Goal: Task Accomplishment & Management: Use online tool/utility

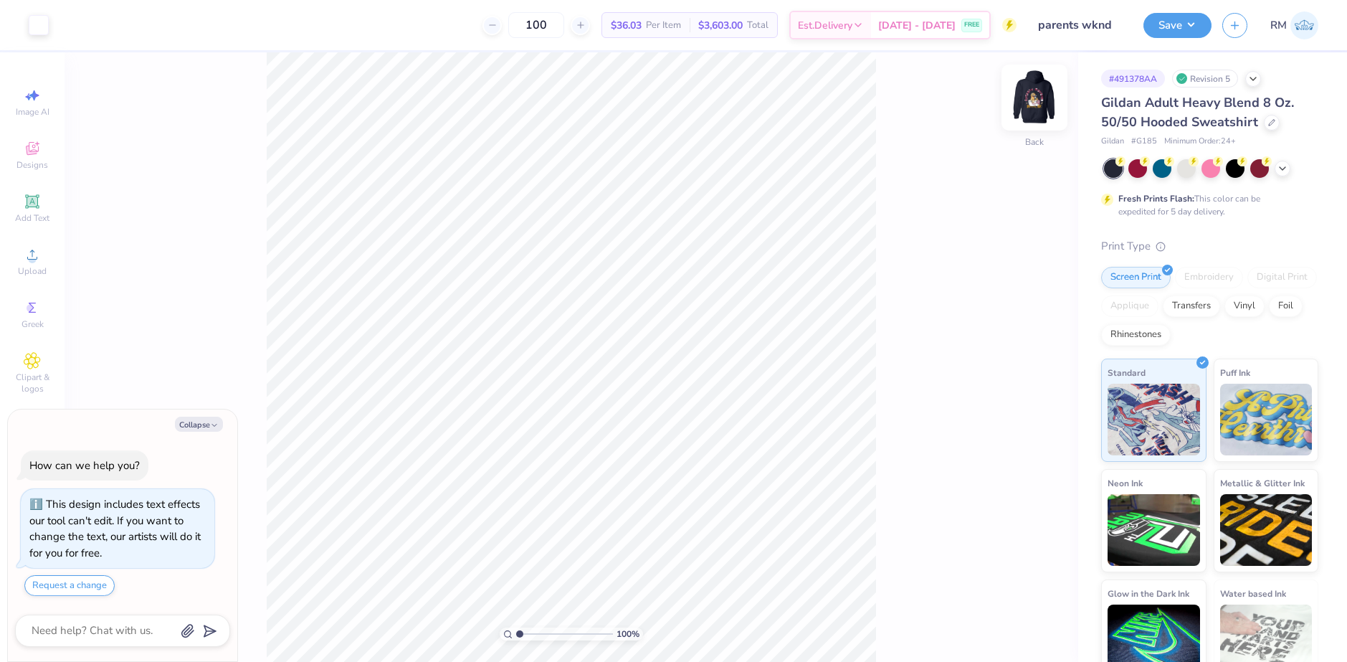
click at [1022, 92] on img at bounding box center [1034, 97] width 57 height 57
type textarea "x"
drag, startPoint x: 520, startPoint y: 633, endPoint x: 554, endPoint y: 634, distance: 34.4
type input "4.58"
click at [554, 634] on input "range" at bounding box center [564, 633] width 97 height 13
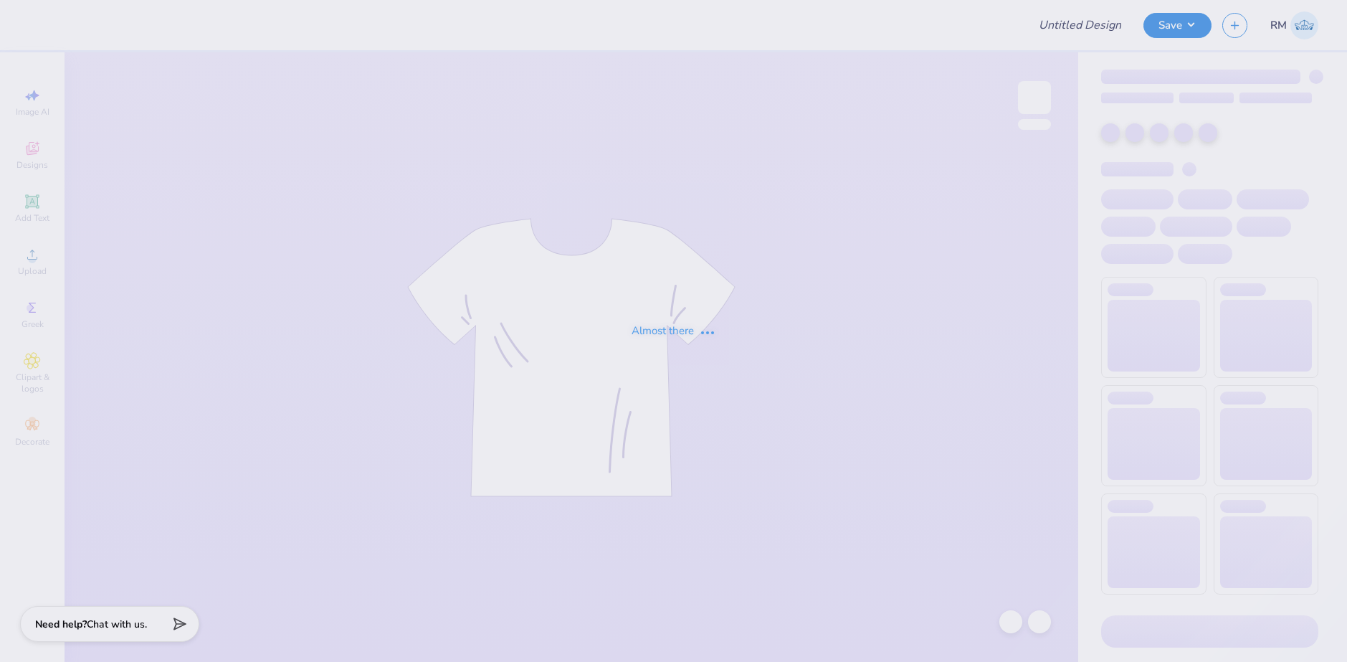
type input "Alpha Sigma Alpha Kettering Uni Fall Merch"
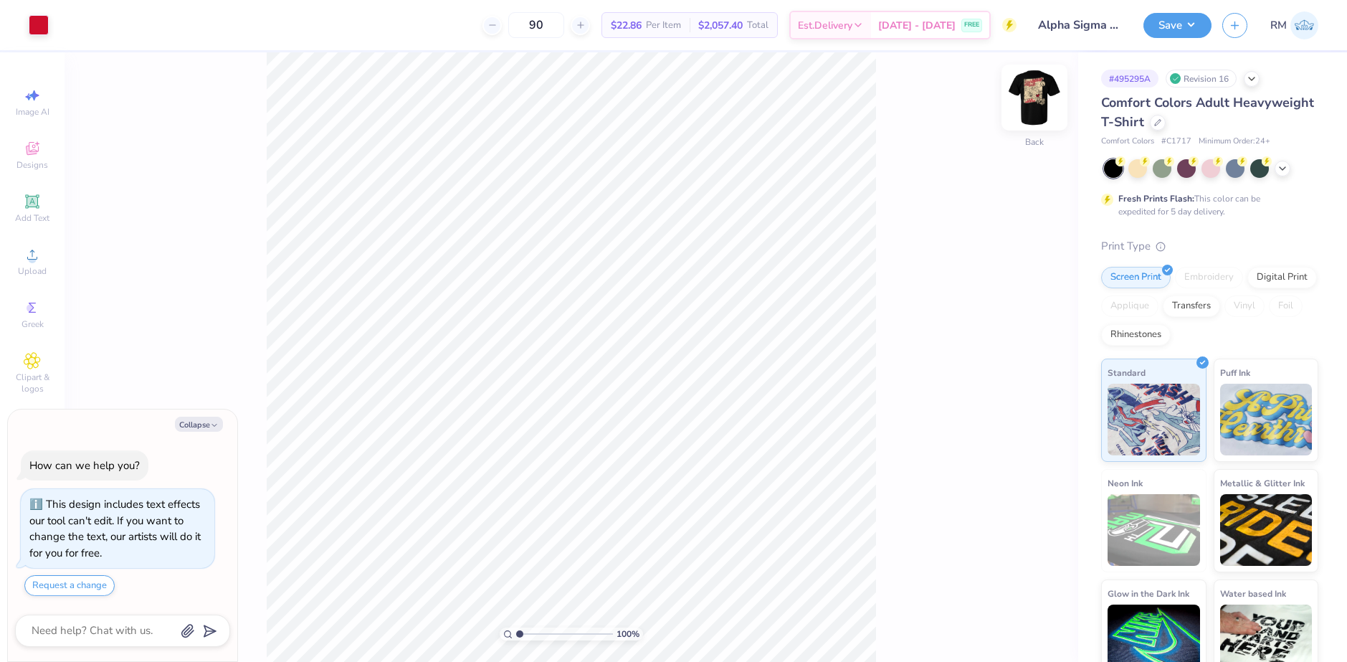
click at [1033, 103] on img at bounding box center [1034, 97] width 57 height 57
type textarea "x"
drag, startPoint x: 523, startPoint y: 634, endPoint x: 537, endPoint y: 634, distance: 14.4
type input "2.79"
click at [537, 634] on input "range" at bounding box center [564, 633] width 97 height 13
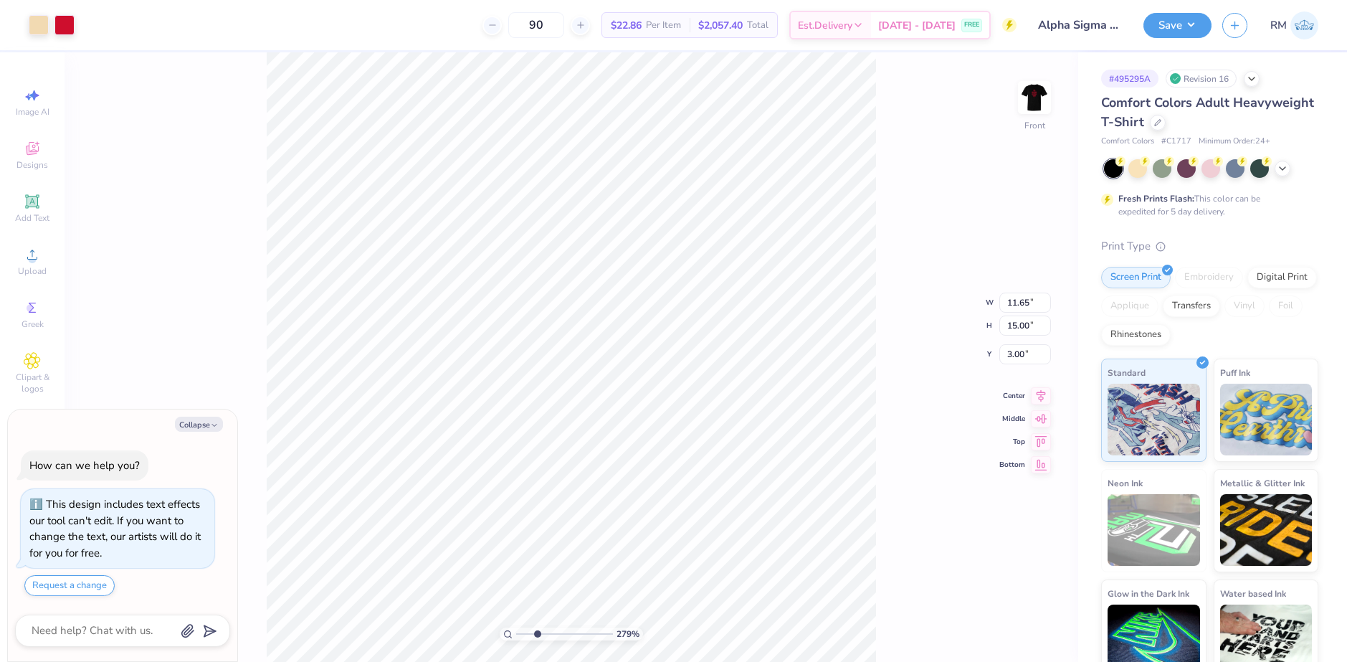
type textarea "x"
type input "1.90"
type input "1.76"
type input "11.99"
type textarea "x"
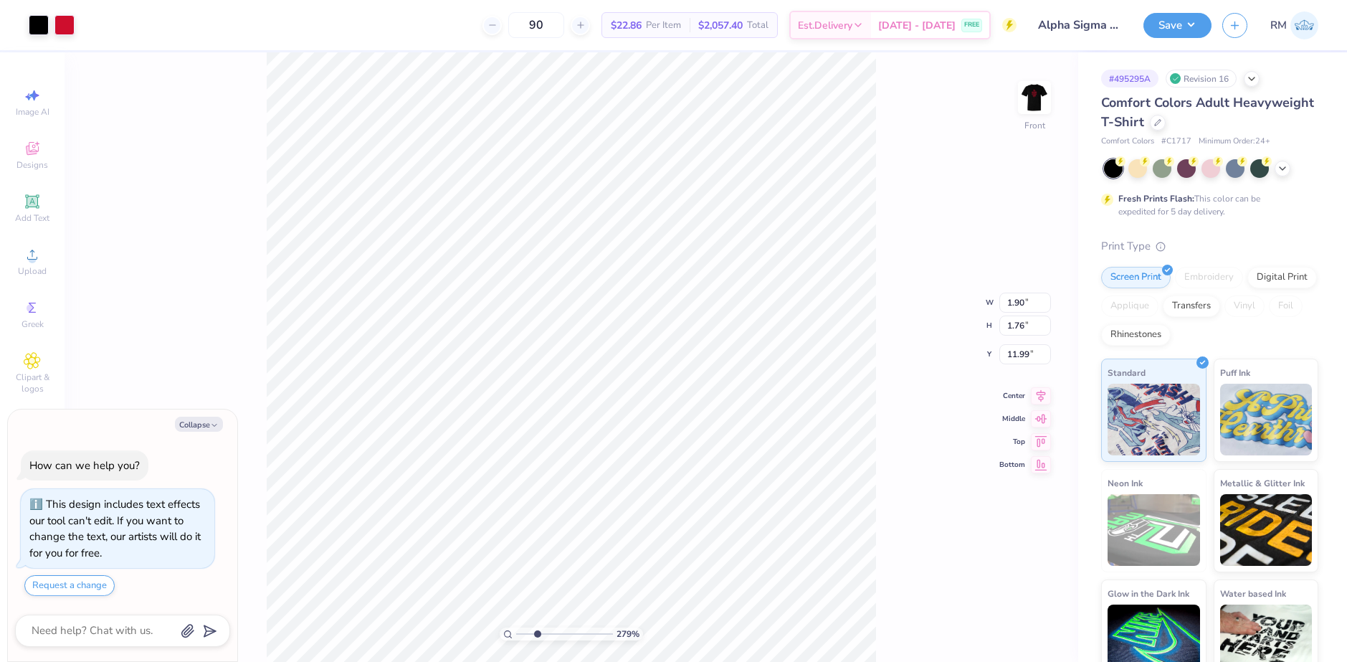
type input "12.39"
type textarea "x"
type input "11.88"
type textarea "x"
type input "11.91"
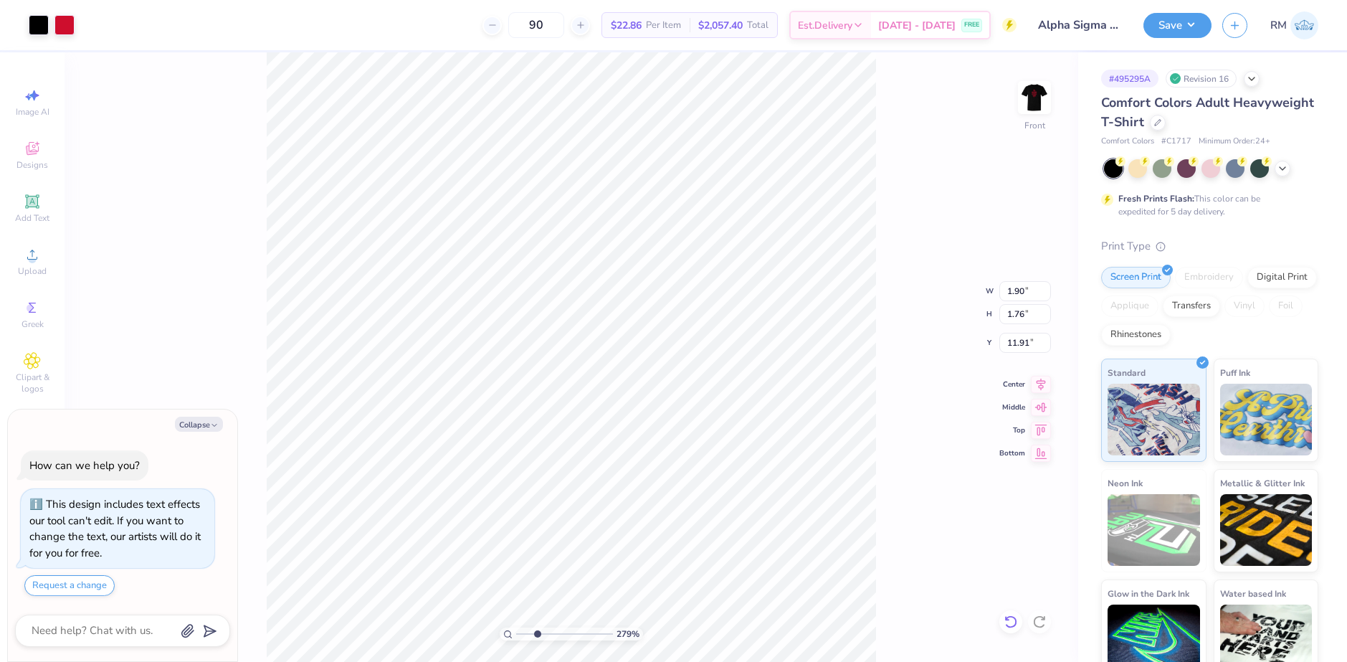
click at [1015, 624] on icon at bounding box center [1010, 621] width 12 height 13
type textarea "x"
type input "11.88"
click at [1014, 623] on icon at bounding box center [1011, 621] width 14 height 14
type textarea "x"
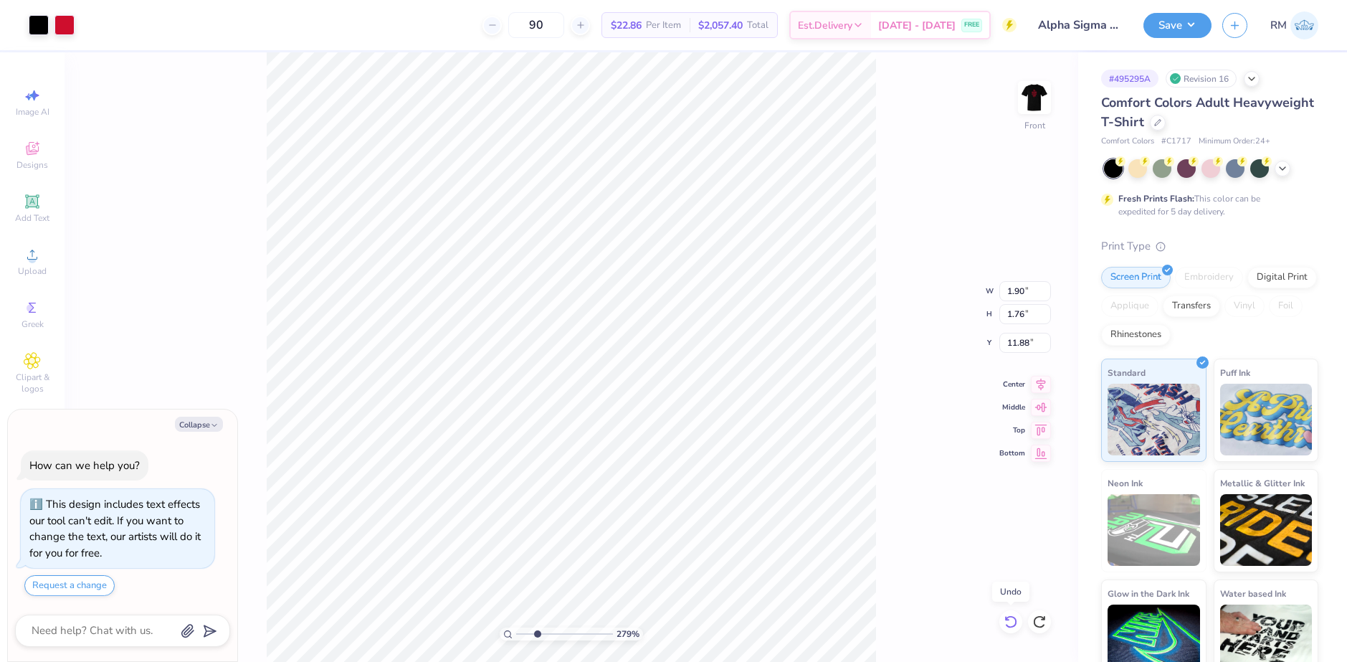
type input "12.39"
click at [1014, 619] on icon at bounding box center [1011, 621] width 14 height 14
click at [1012, 619] on div "279 % Front W 1.90 1.90 " H 1.76 1.76 " Y 12.39 12.39 " Center Middle Top Bottom" at bounding box center [572, 356] width 1014 height 609
type textarea "x"
type input "1.64"
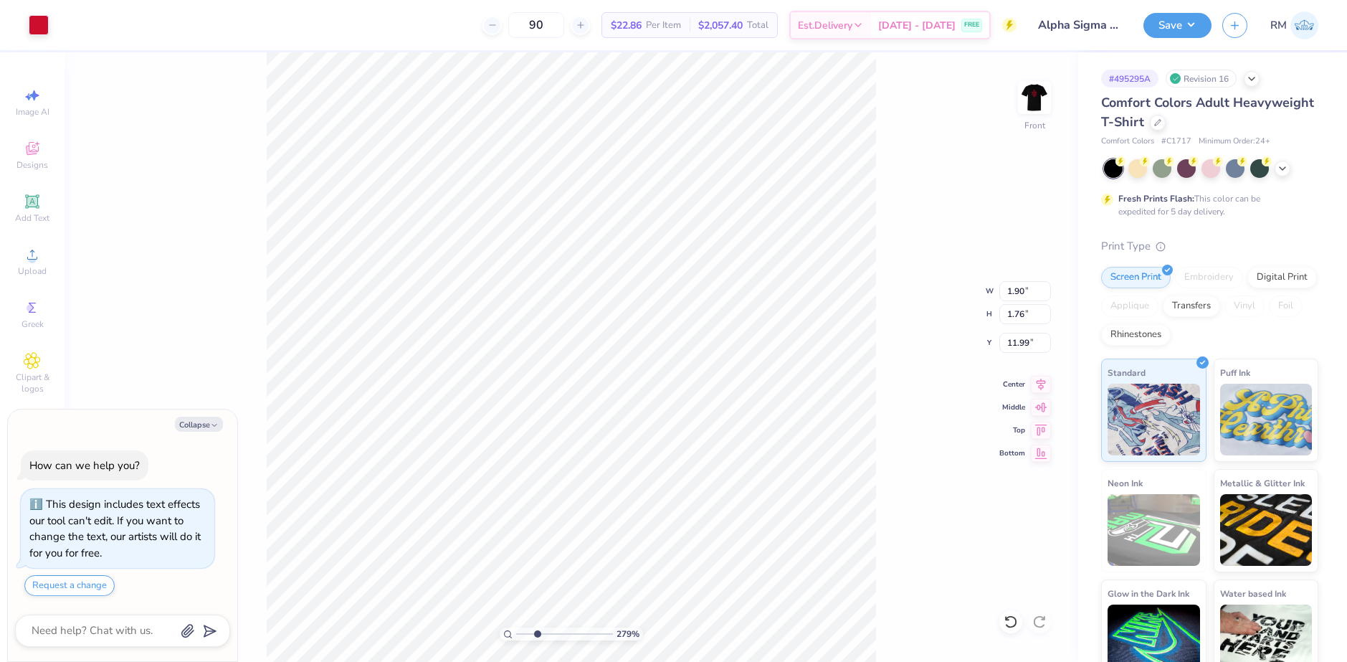
type input "1.48"
type input "12.11"
type textarea "x"
type input "10.41"
click at [894, 456] on div "279 % Front W 1.90 1.90 " H 1.76 1.76 " Y 10.41 10.41 " Center Middle Top Bottom" at bounding box center [572, 356] width 1014 height 609
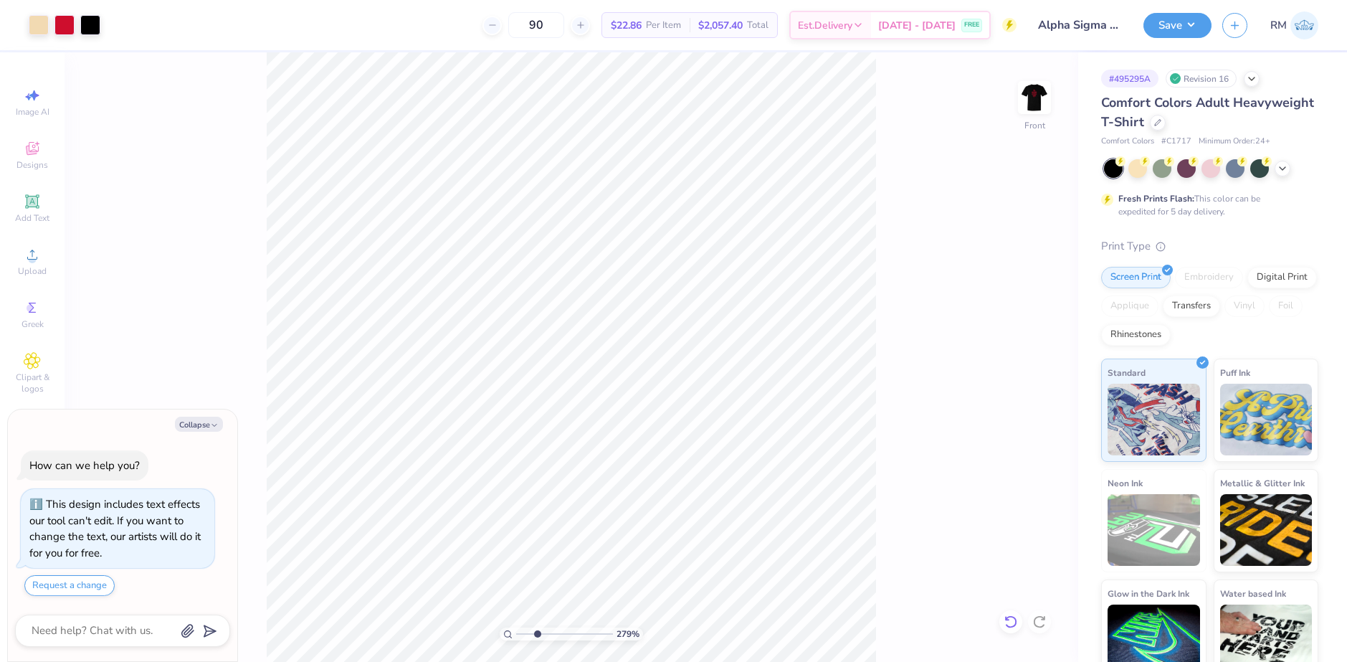
click at [1019, 623] on div at bounding box center [1010, 621] width 23 height 23
click at [1019, 623] on div "279 % Front" at bounding box center [572, 356] width 1014 height 609
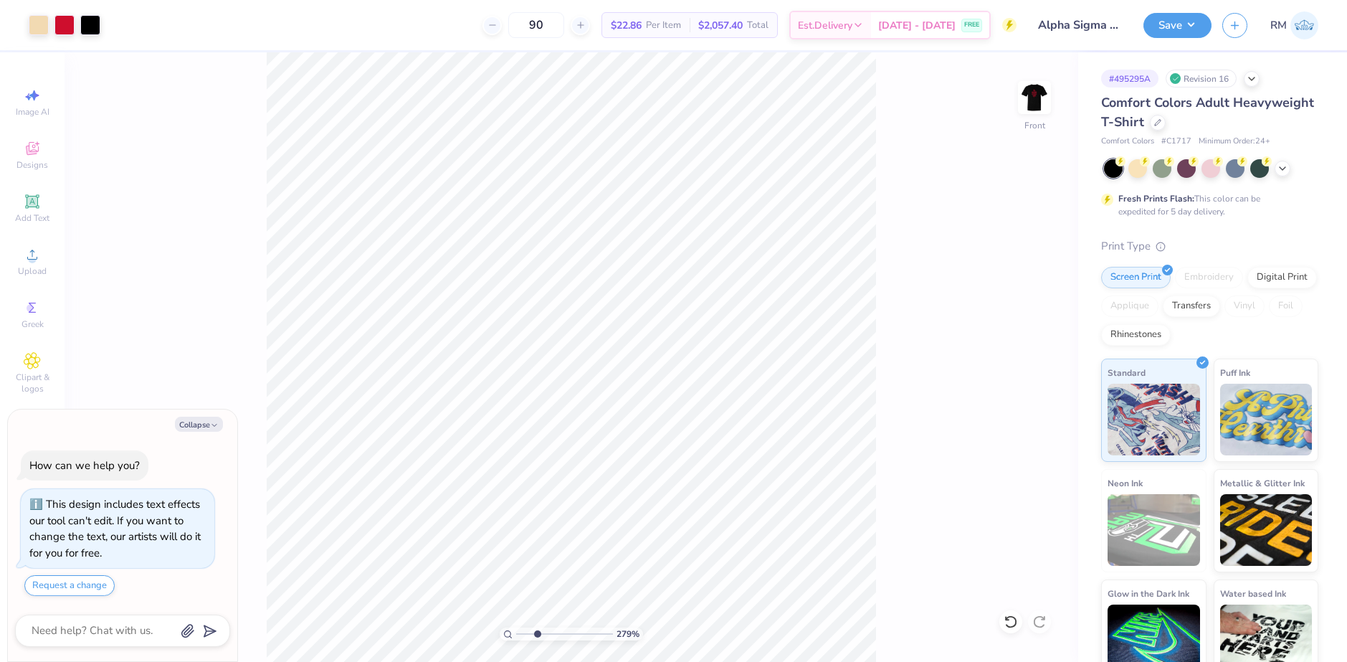
click at [1016, 622] on div "279 % Front" at bounding box center [572, 356] width 1014 height 609
click at [1015, 622] on div "279 % Front" at bounding box center [572, 356] width 1014 height 609
type textarea "x"
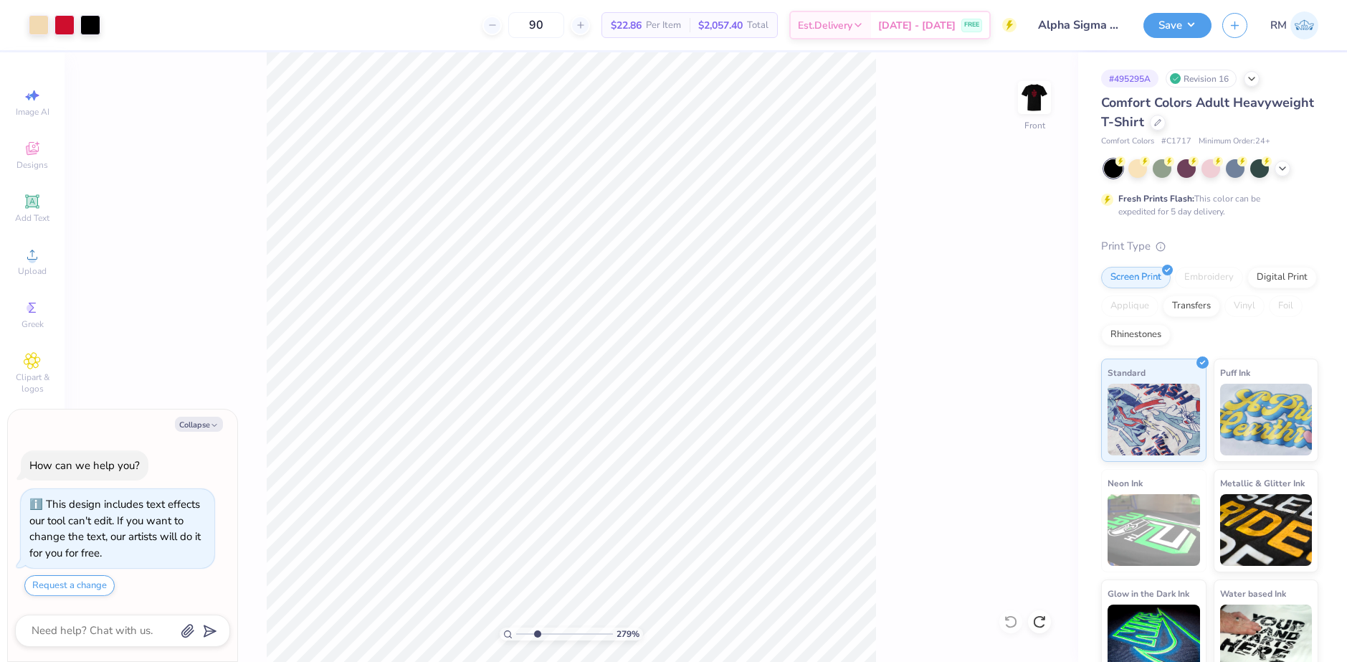
click at [1014, 622] on div "279 % Front" at bounding box center [572, 356] width 1014 height 609
type input "1"
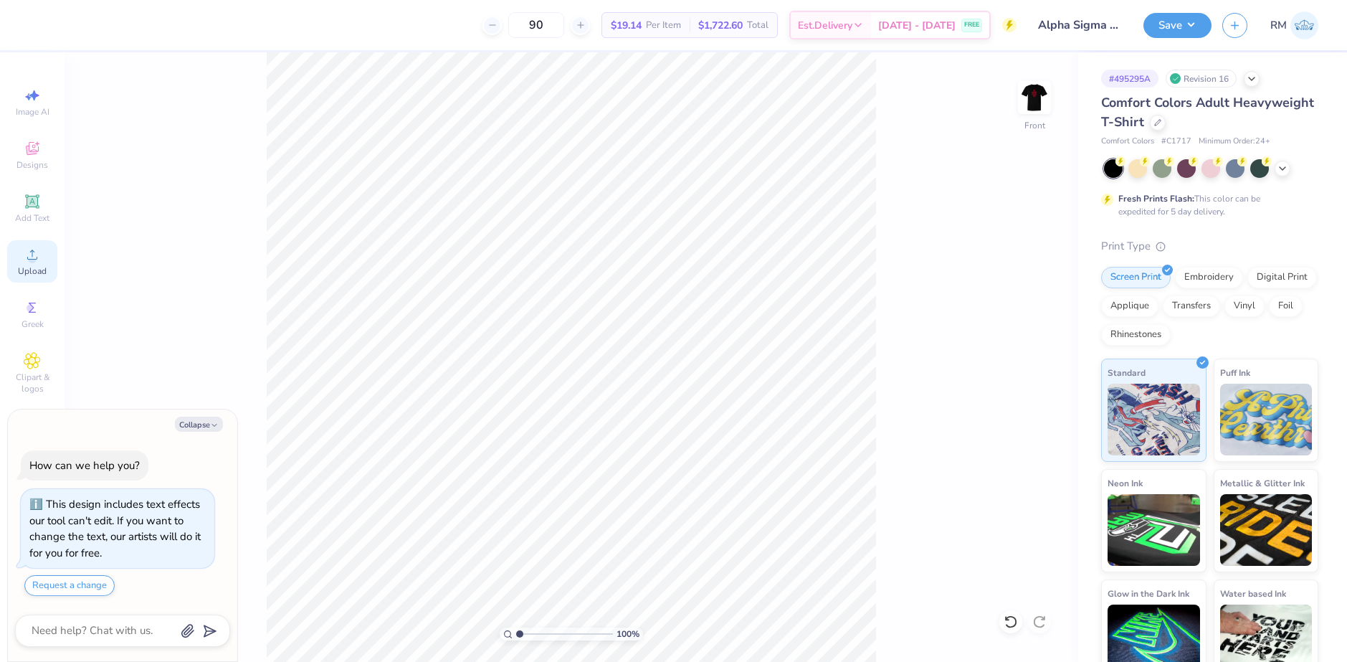
click at [36, 261] on icon at bounding box center [32, 254] width 17 height 17
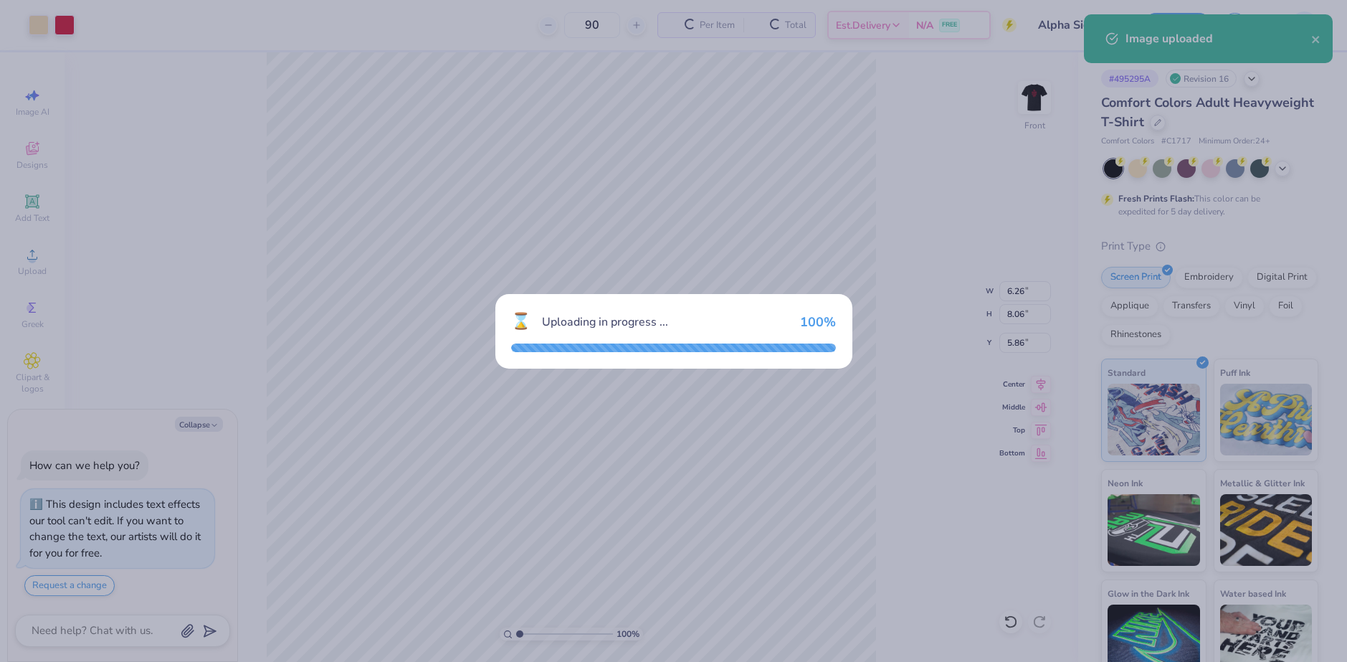
type textarea "x"
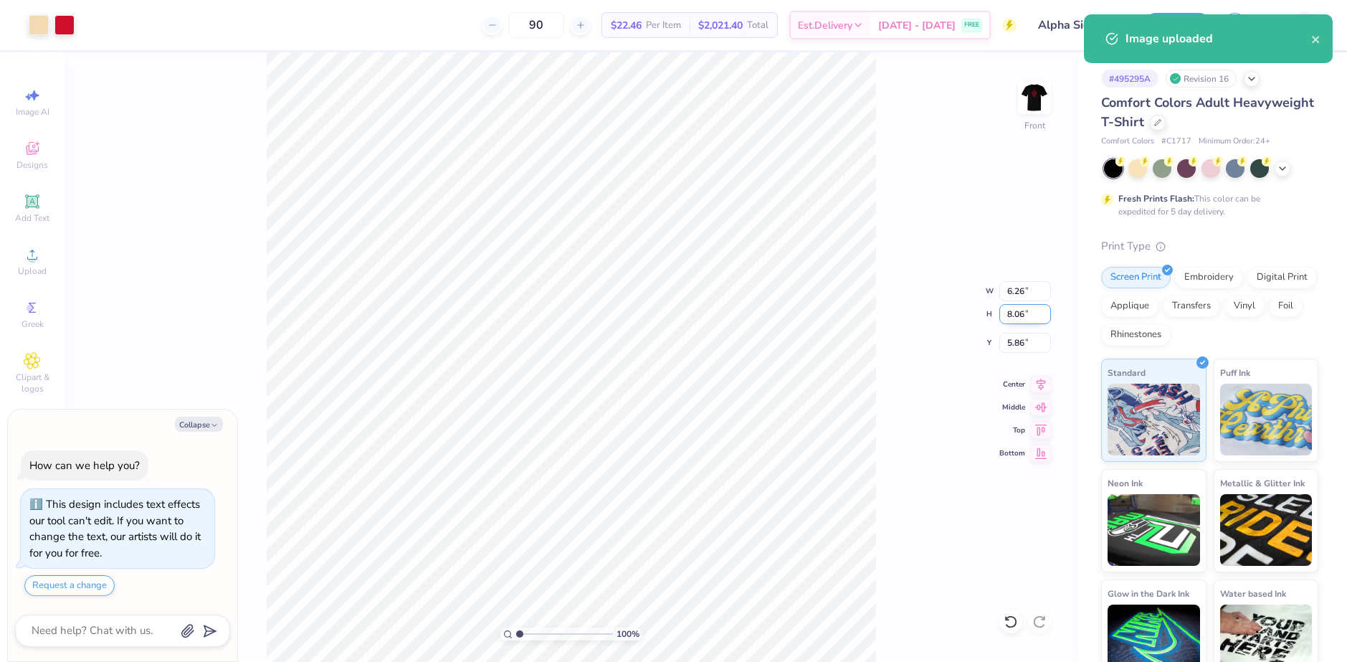
click at [1005, 315] on input "8.06" at bounding box center [1025, 314] width 52 height 20
type input "15"
click at [1014, 348] on input "5.86" at bounding box center [1025, 343] width 52 height 20
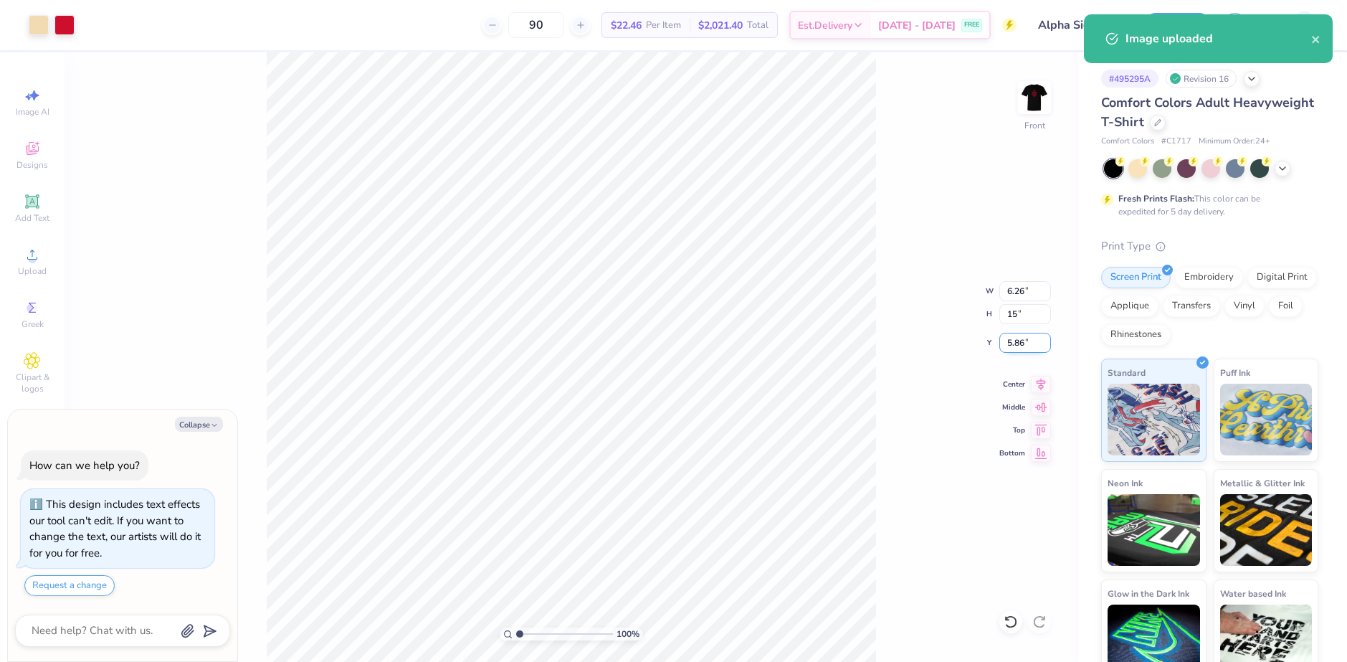
click at [1014, 348] on input "5.86" at bounding box center [1025, 343] width 52 height 20
type textarea "x"
type input "11.65"
type input "15.00"
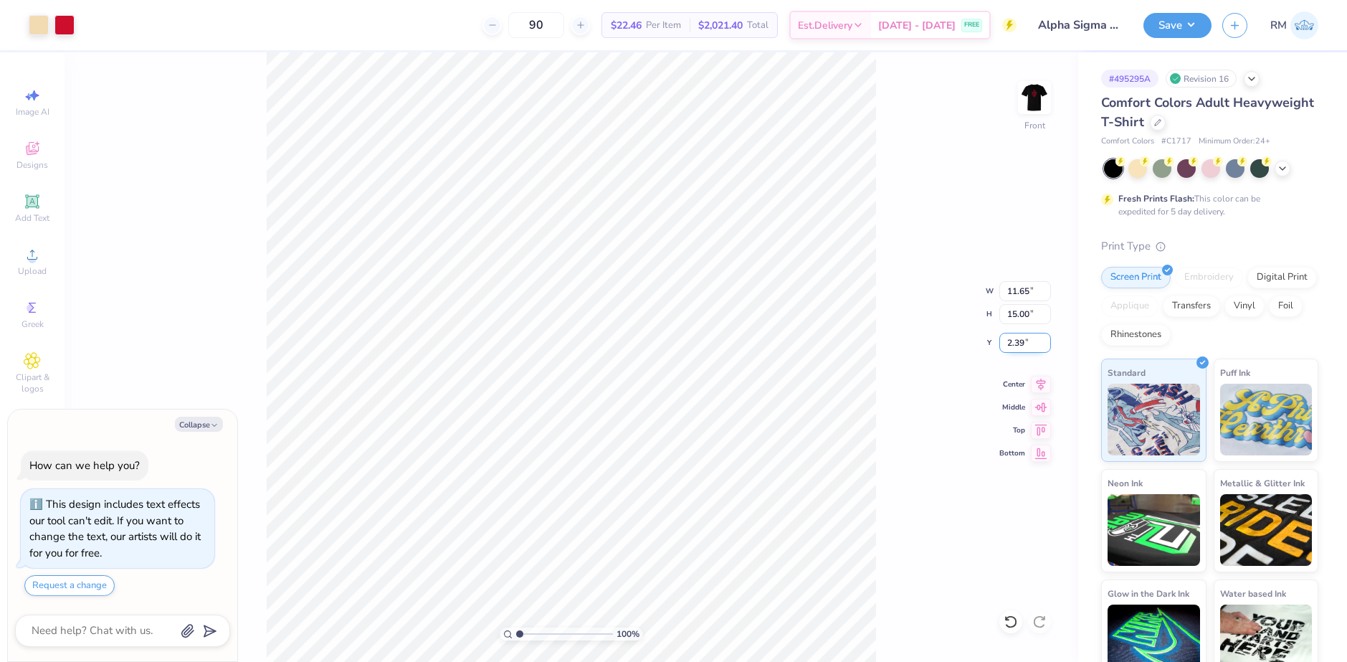
click at [1017, 343] on input "2.39" at bounding box center [1025, 343] width 52 height 20
type input "3"
type textarea "x"
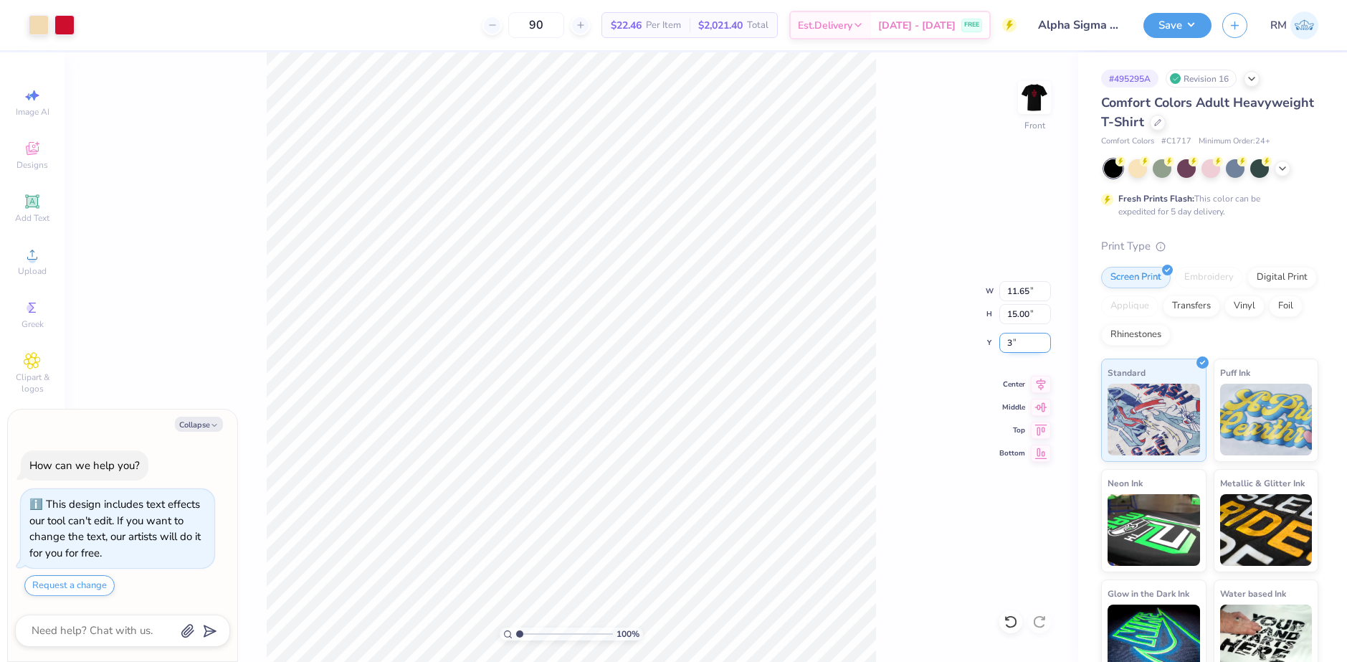
type input "3.00"
click at [1042, 383] on icon at bounding box center [1041, 382] width 9 height 12
click at [1209, 20] on button "Save" at bounding box center [1178, 23] width 68 height 25
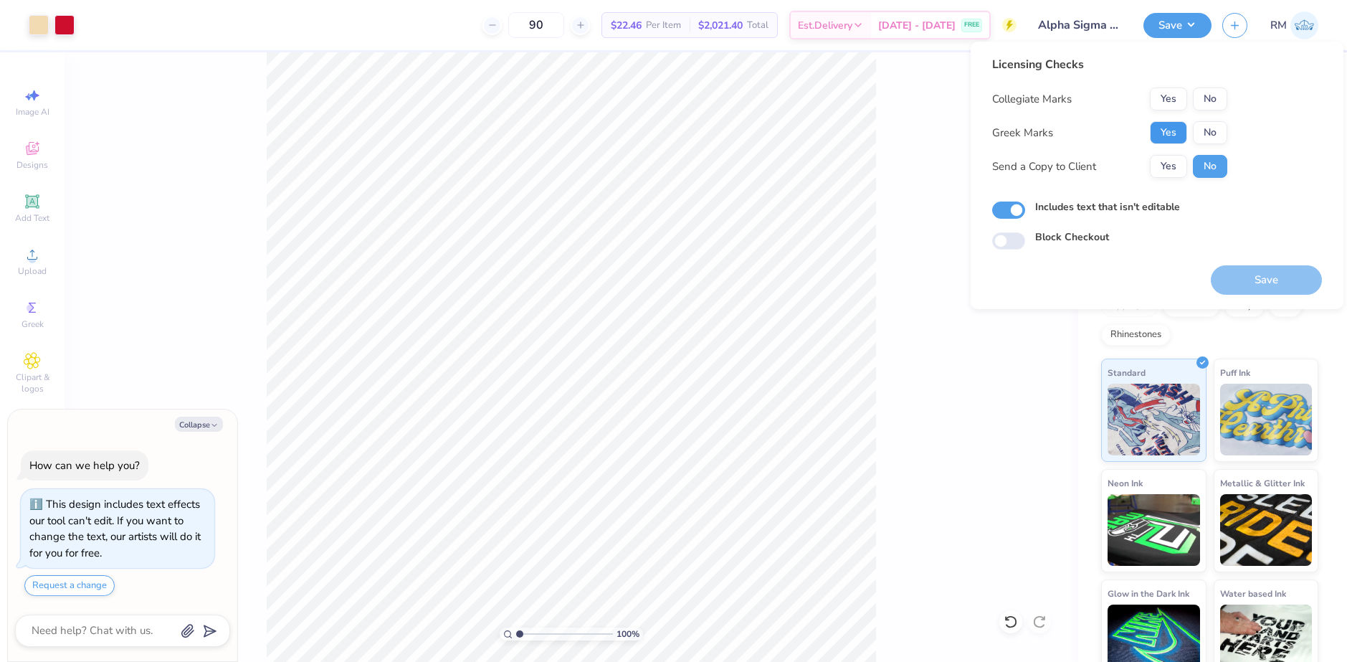
click at [1179, 126] on button "Yes" at bounding box center [1168, 132] width 37 height 23
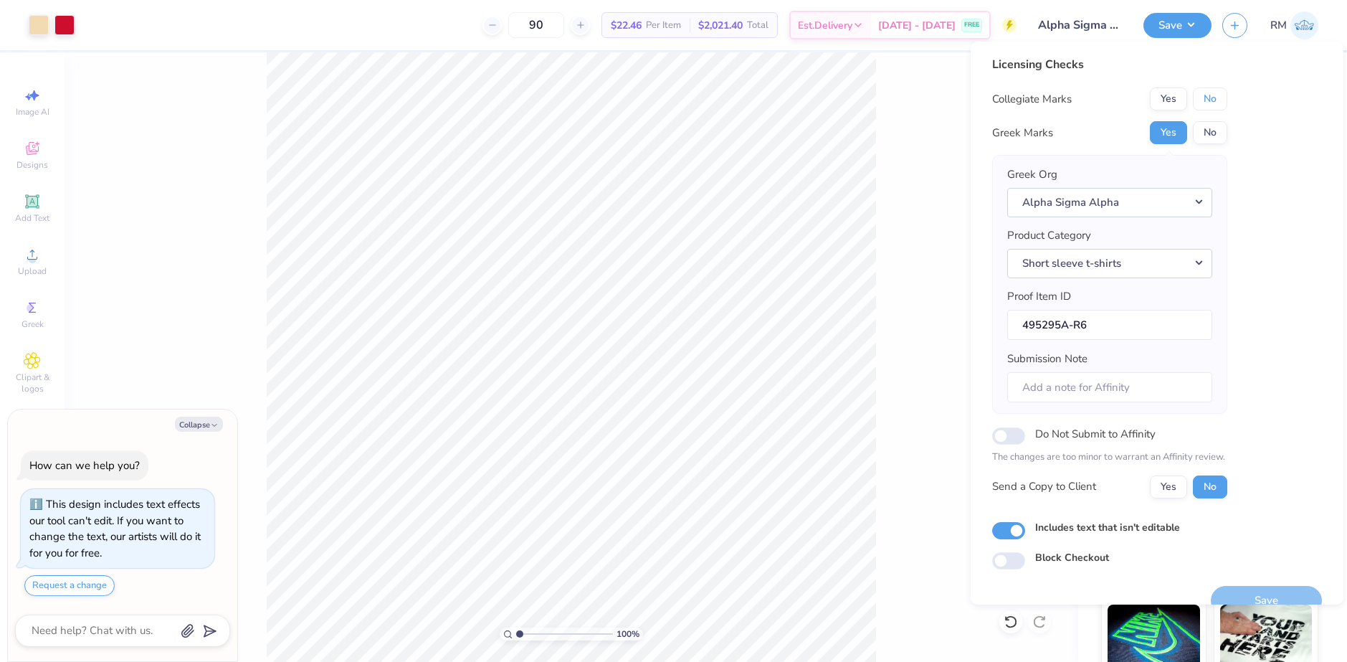
click at [1209, 97] on button "No" at bounding box center [1210, 98] width 34 height 23
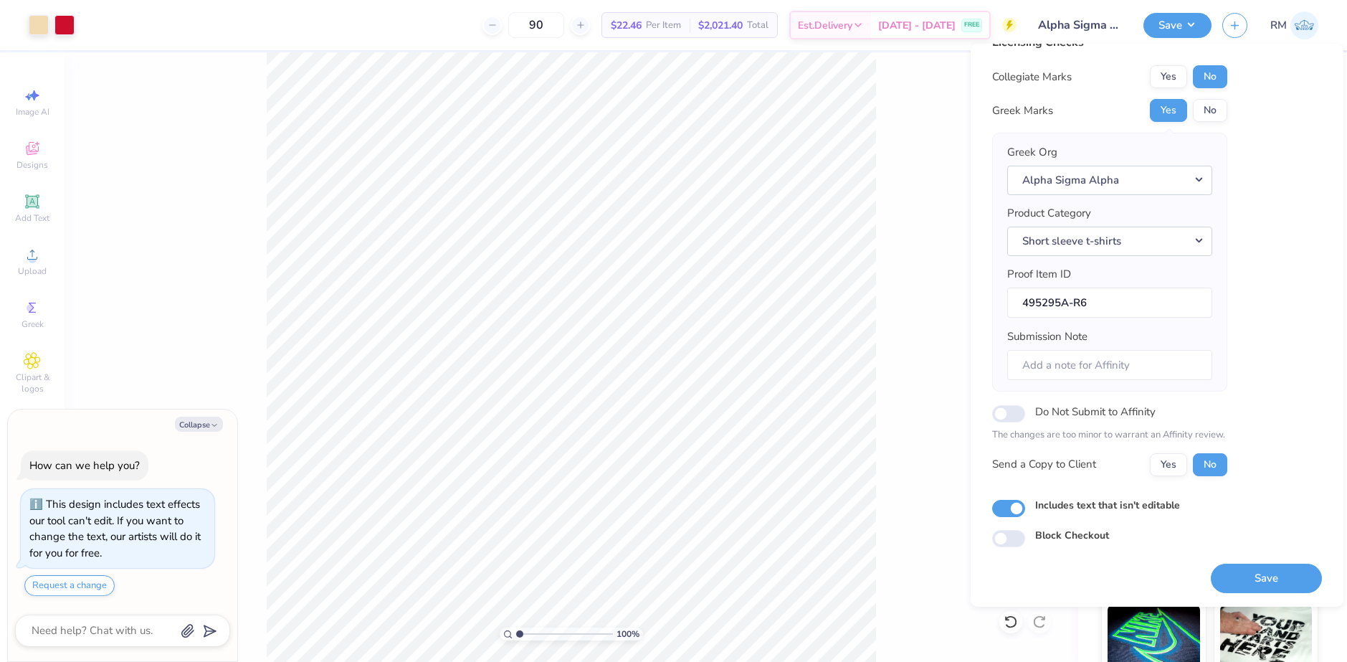
click at [876, 113] on div "100 % Front" at bounding box center [572, 356] width 1014 height 609
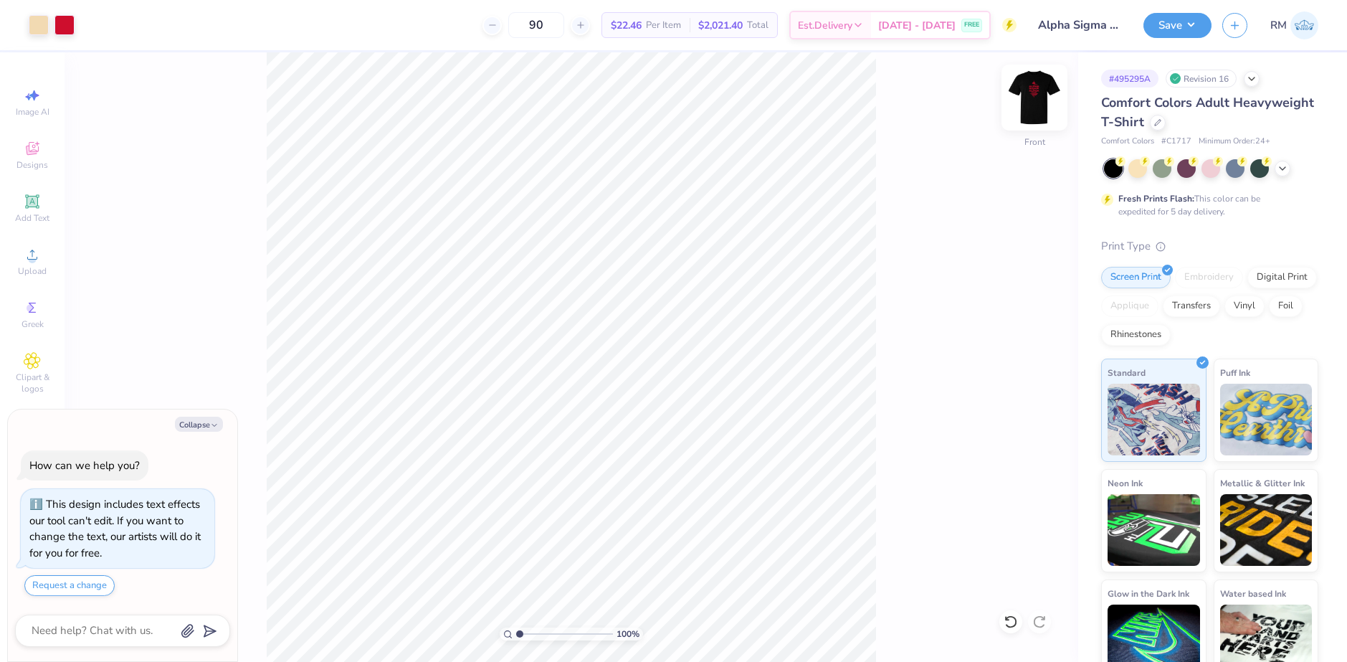
click at [1041, 95] on img at bounding box center [1034, 97] width 57 height 57
type textarea "x"
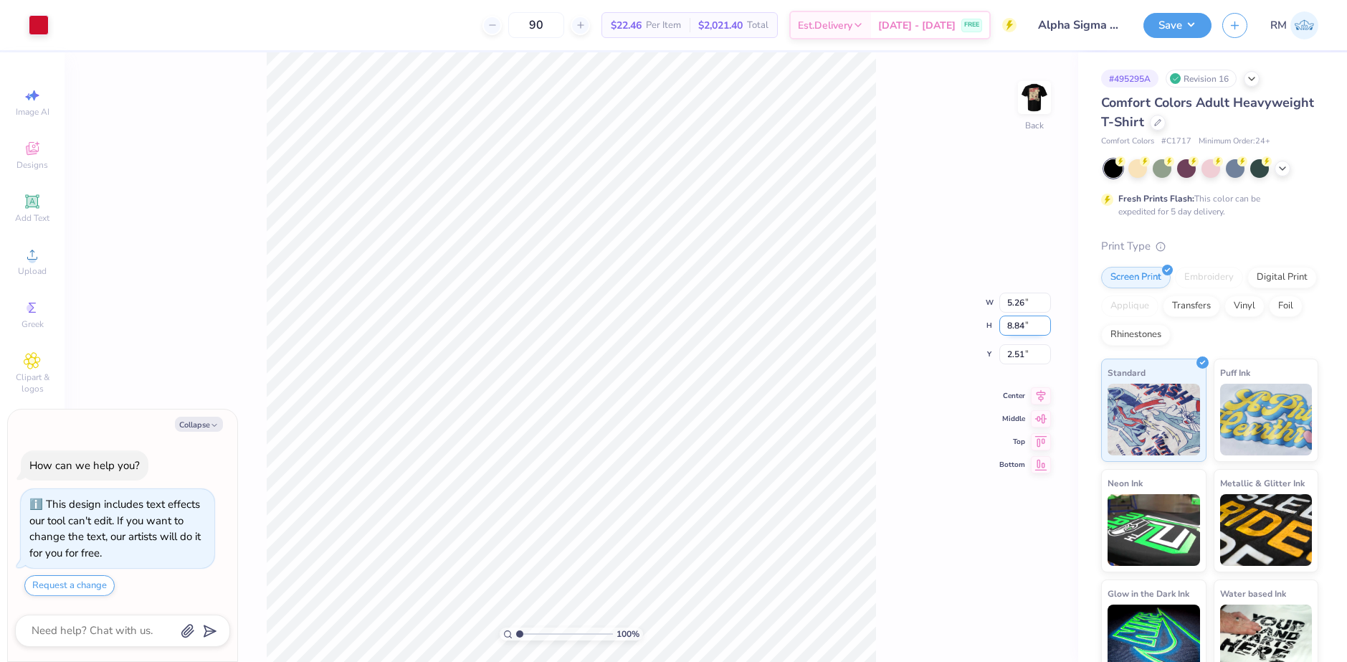
click at [1036, 329] on input "8.84" at bounding box center [1025, 325] width 52 height 20
type input "8"
type textarea "x"
type input "4.76"
type input "8.00"
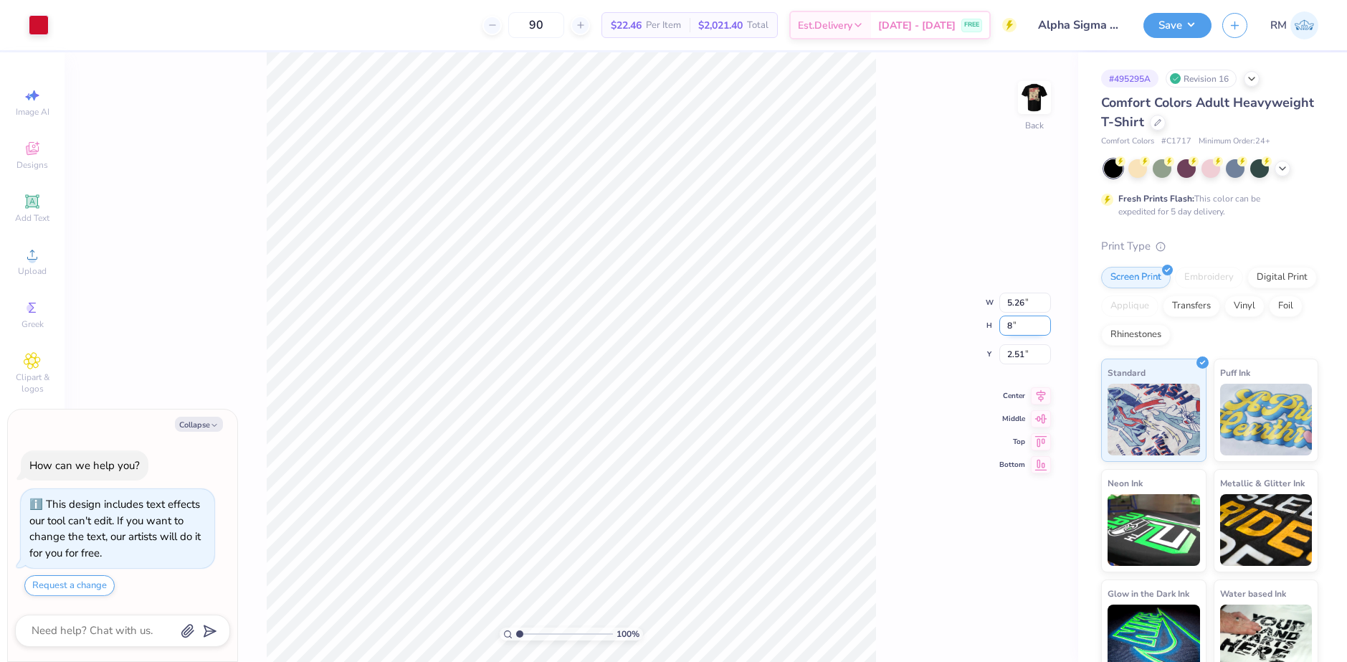
type input "2.92"
drag, startPoint x: 1031, startPoint y: 345, endPoint x: 986, endPoint y: 336, distance: 46.0
click at [986, 336] on div "100 % Back W 4.76 4.76 " H 8.00 8.00 " Y 2.92 2.92 " Center Middle Top Bottom" at bounding box center [572, 356] width 1014 height 609
type textarea "x"
click at [1024, 313] on input "8.00" at bounding box center [1025, 314] width 52 height 20
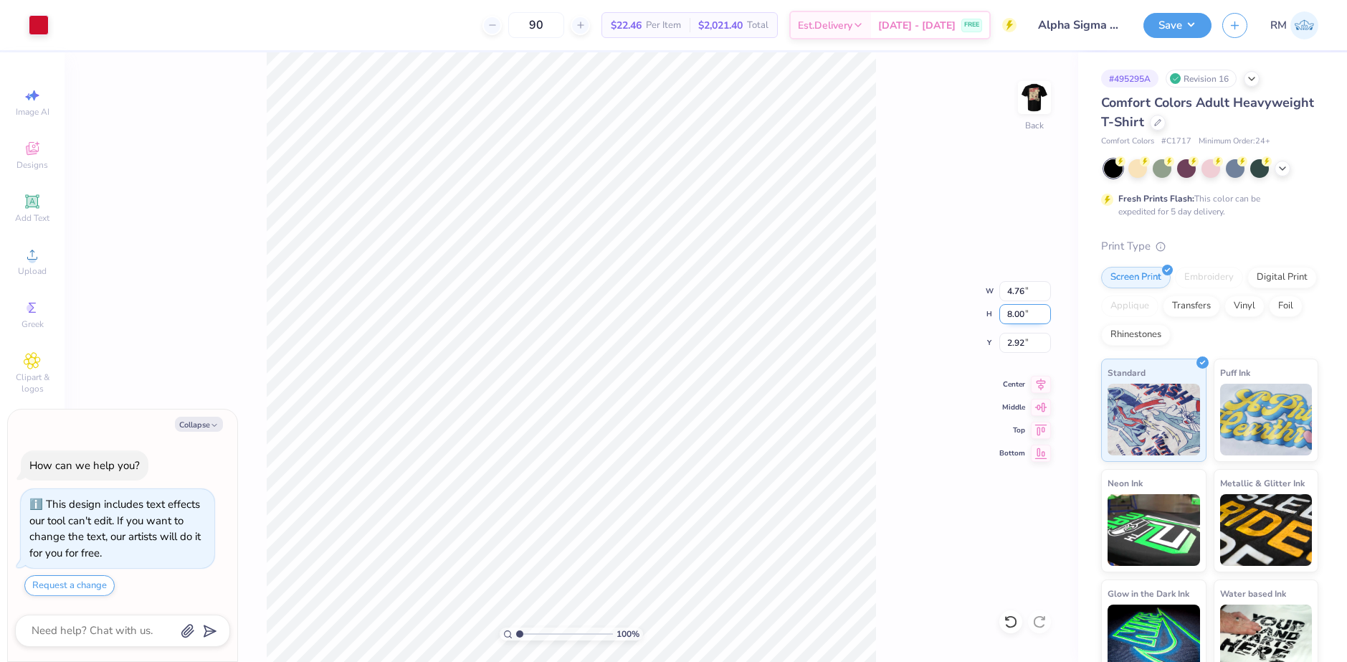
click at [1024, 313] on input "8.00" at bounding box center [1025, 314] width 52 height 20
type input "9"
click at [1019, 349] on input "2.92" at bounding box center [1025, 343] width 52 height 20
type textarea "x"
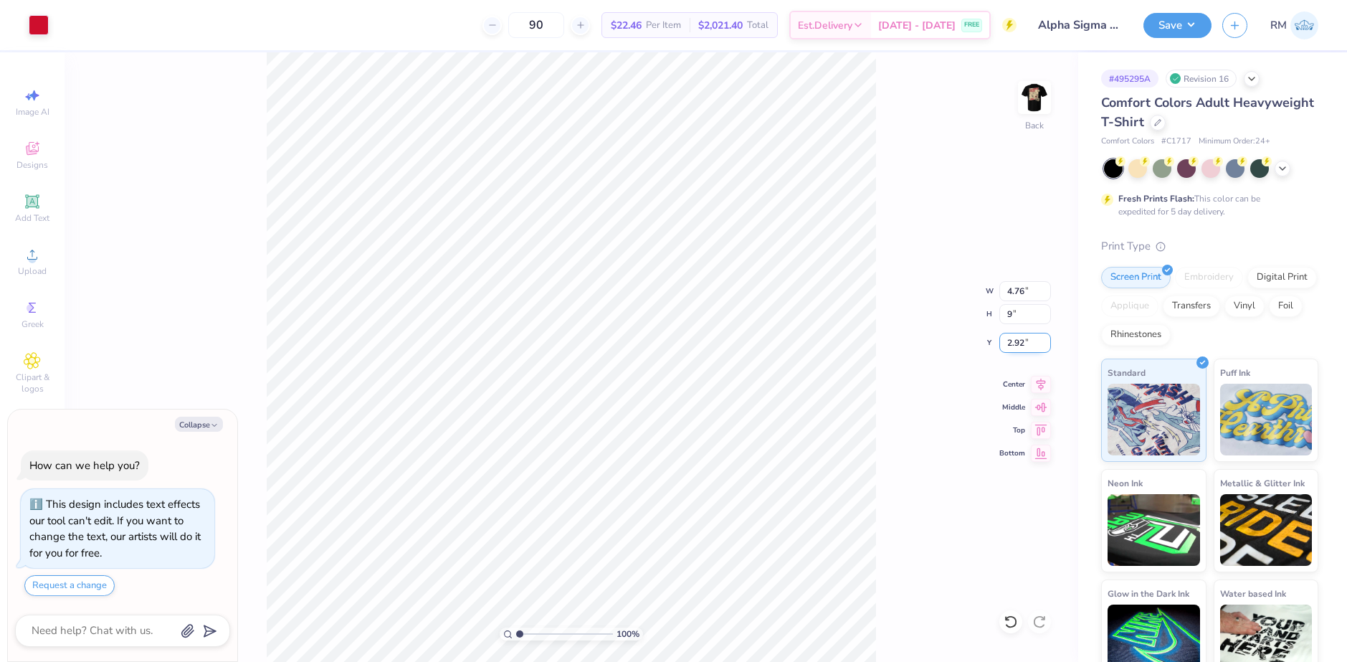
type input "5.36"
type input "9.00"
click at [1019, 349] on input "2.42" at bounding box center [1025, 343] width 52 height 20
drag, startPoint x: 1030, startPoint y: 345, endPoint x: 1008, endPoint y: 341, distance: 21.8
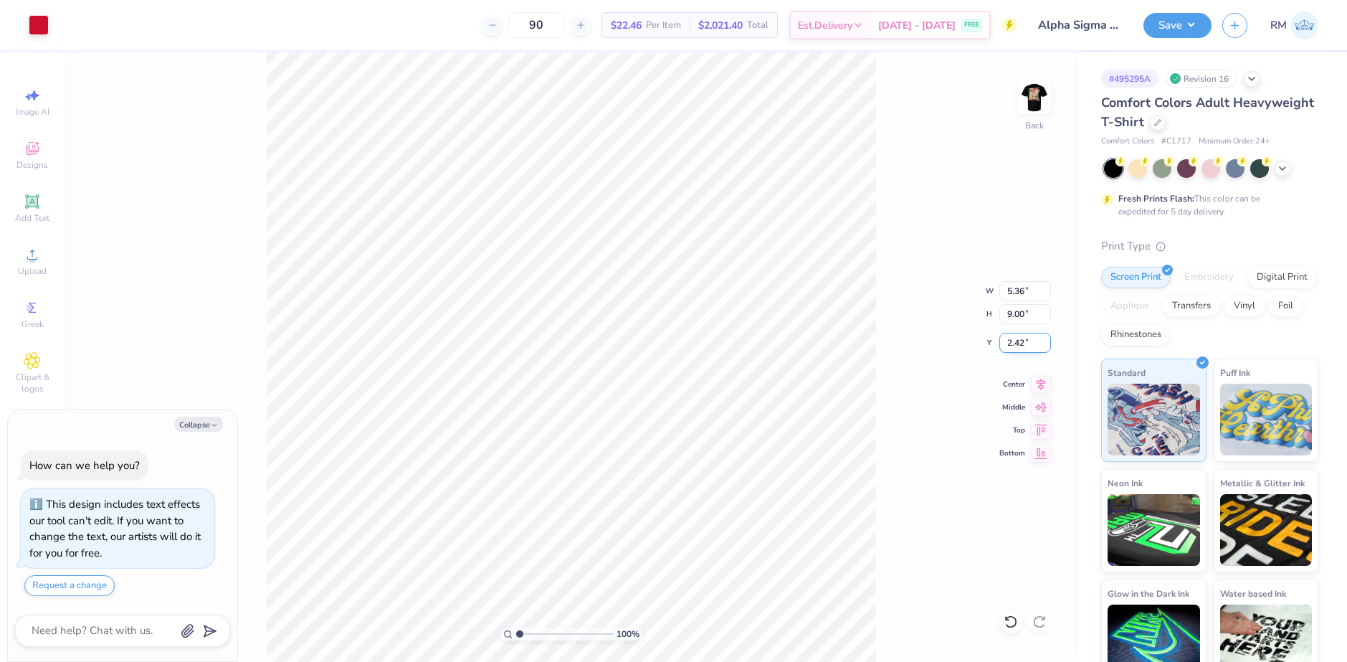
click at [1008, 341] on input "2.42" at bounding box center [1025, 343] width 52 height 20
type input "3"
type textarea "x"
type input "3.00"
click at [576, 488] on li "Group" at bounding box center [599, 485] width 113 height 28
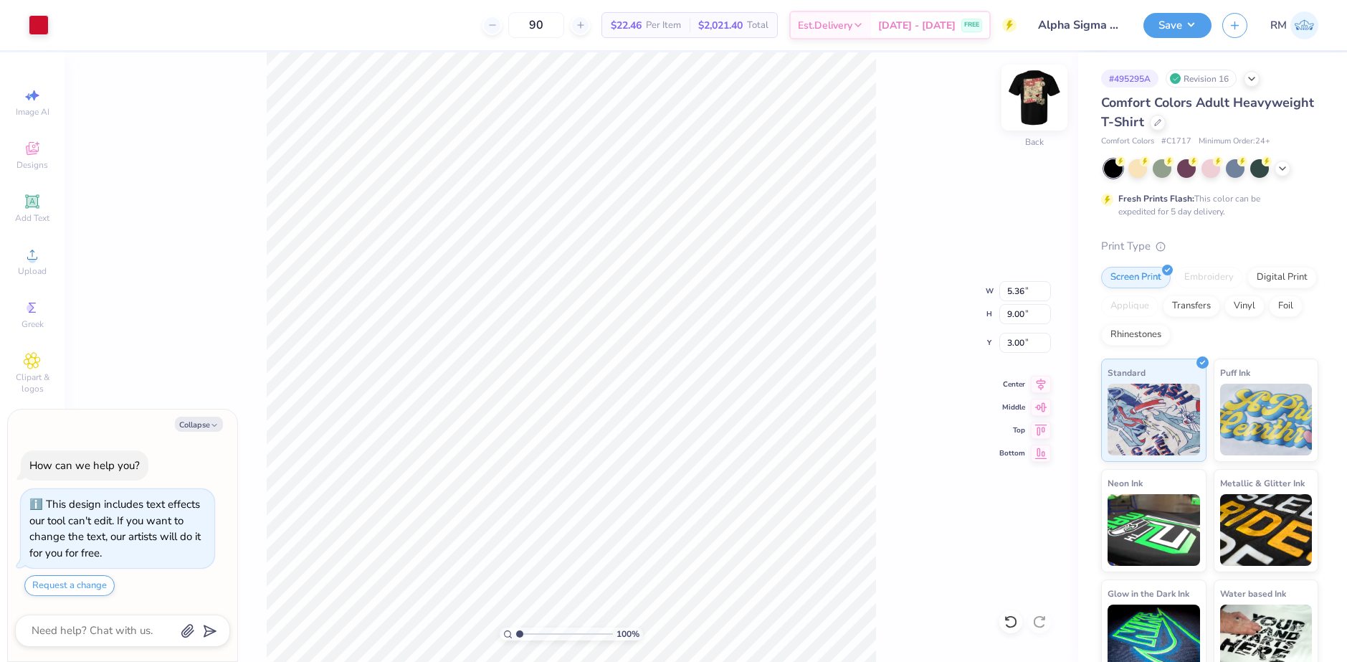
click at [1035, 85] on img at bounding box center [1034, 97] width 57 height 57
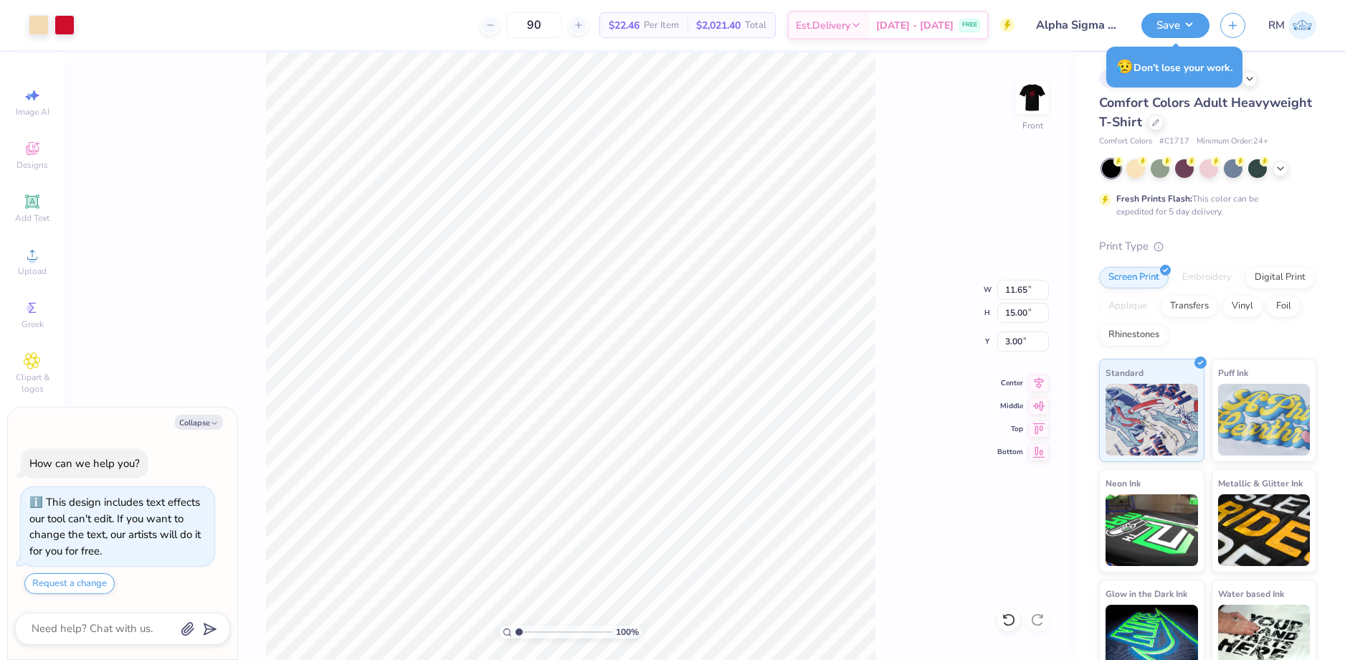
type textarea "x"
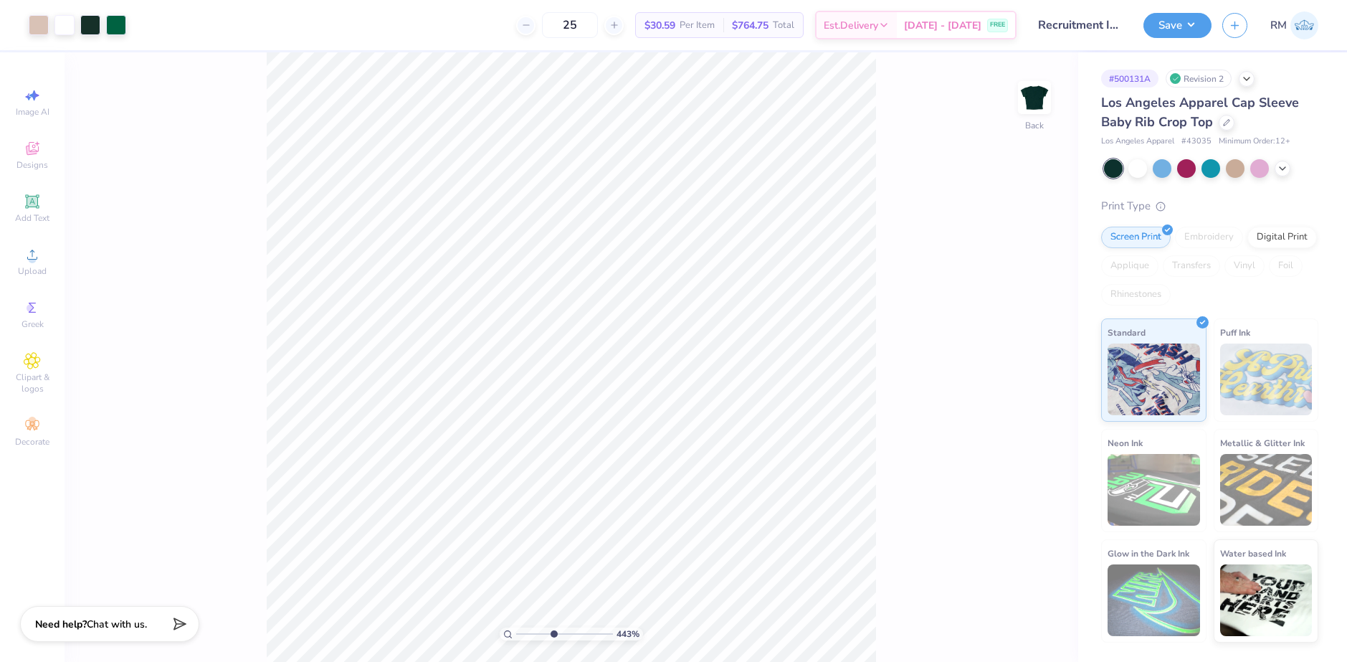
drag, startPoint x: 520, startPoint y: 633, endPoint x: 553, endPoint y: 621, distance: 35.2
click at [553, 627] on input "range" at bounding box center [564, 633] width 97 height 13
drag, startPoint x: 557, startPoint y: 634, endPoint x: 540, endPoint y: 634, distance: 17.2
type input "3.09"
click at [540, 634] on input "range" at bounding box center [564, 633] width 97 height 13
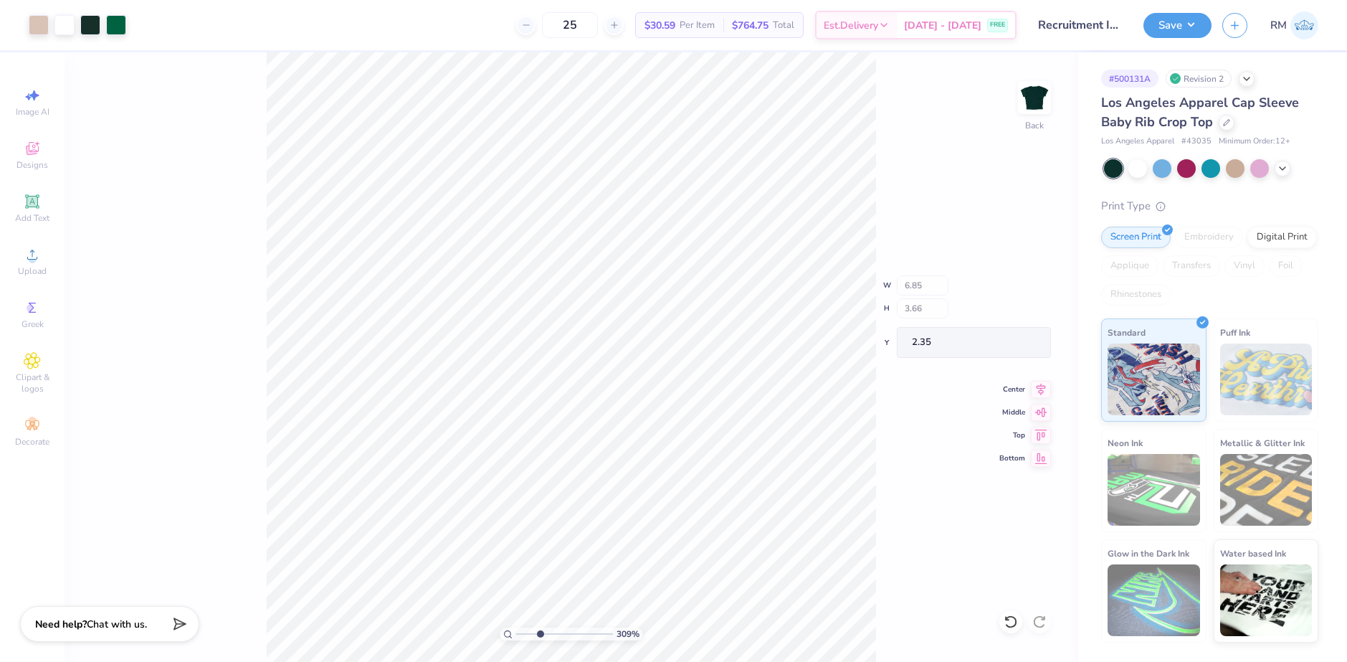
type input "3.67"
type input "1.98"
type input "2.54"
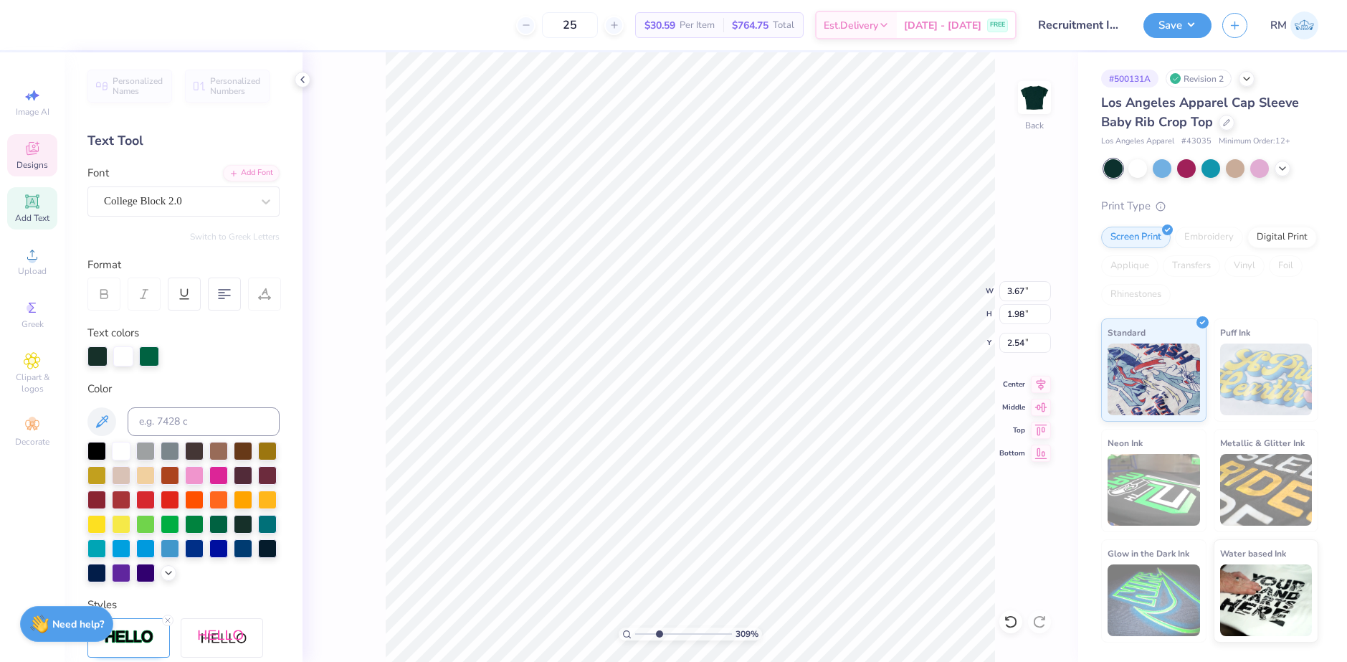
scroll to position [12, 1]
drag, startPoint x: 656, startPoint y: 632, endPoint x: 759, endPoint y: 589, distance: 111.6
click at [727, 627] on input "range" at bounding box center [681, 633] width 92 height 13
click at [724, 638] on div "1000 %" at bounding box center [690, 633] width 143 height 13
drag, startPoint x: 722, startPoint y: 635, endPoint x: 580, endPoint y: 637, distance: 142.0
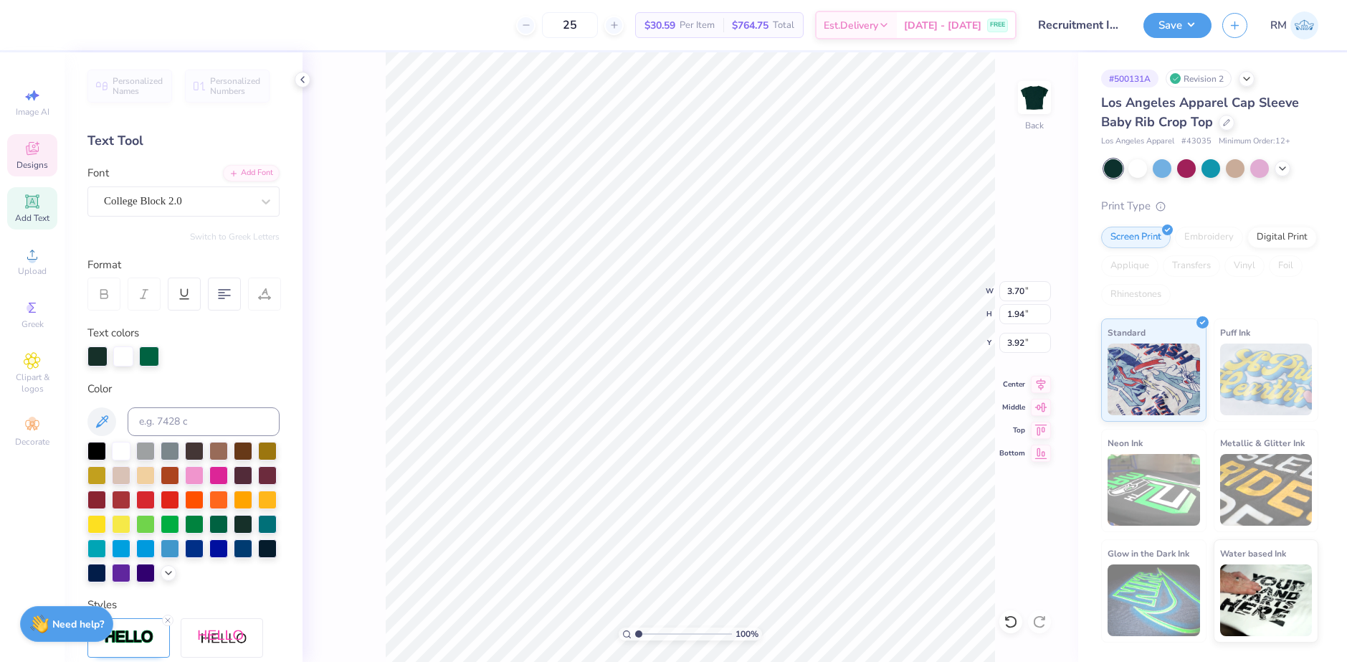
type input "1"
click at [635, 637] on input "range" at bounding box center [683, 633] width 97 height 13
